Goal: Task Accomplishment & Management: Manage account settings

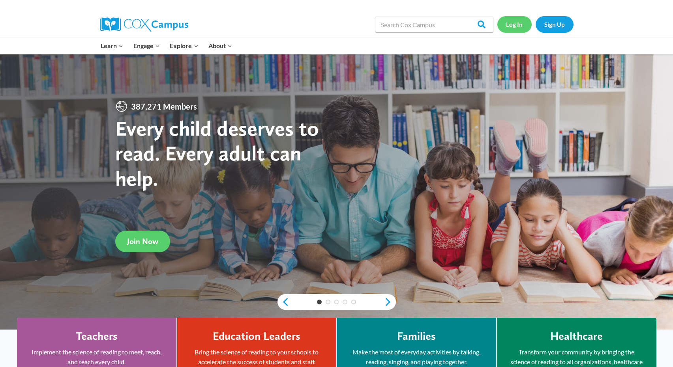
click at [516, 29] on link "Log In" at bounding box center [514, 24] width 34 height 16
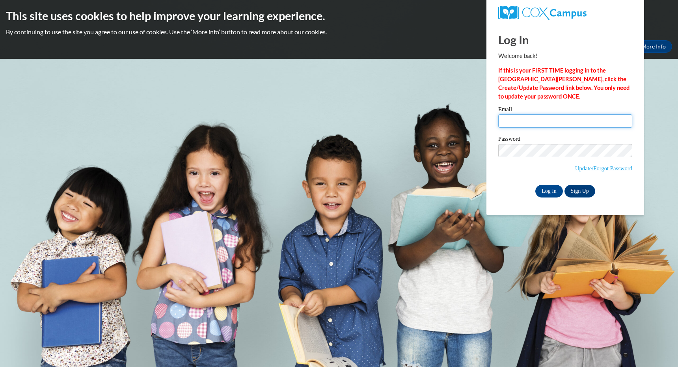
click at [521, 121] on input "Email" at bounding box center [566, 120] width 134 height 13
type input "victoriamerchant@icloud.com"
